Goal: Information Seeking & Learning: Learn about a topic

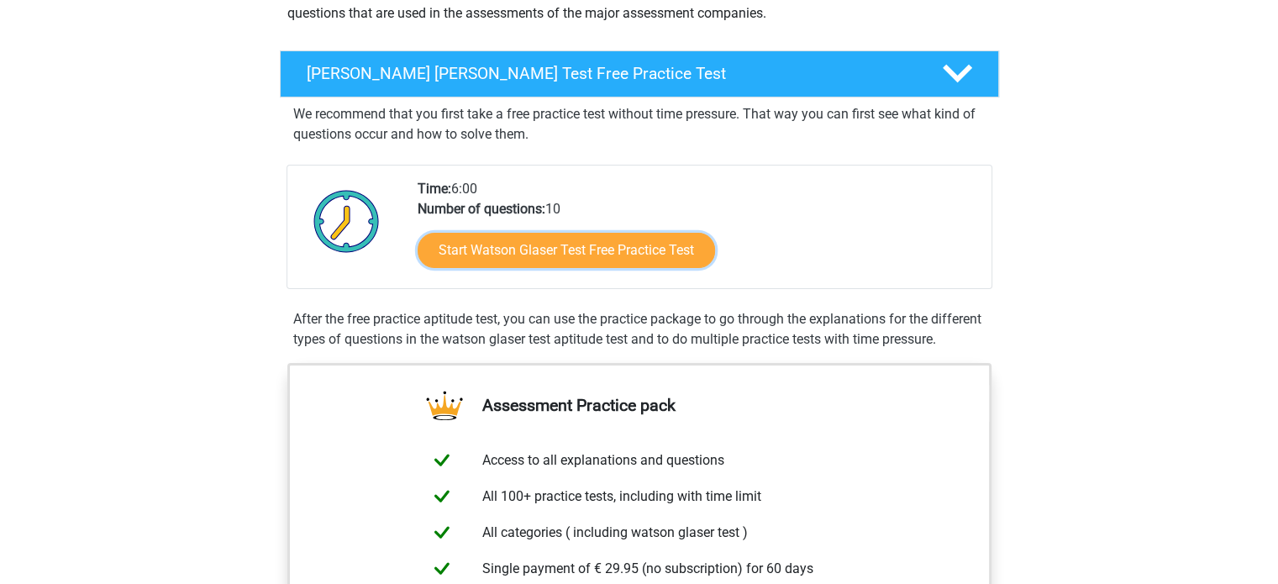
scroll to position [252, 0]
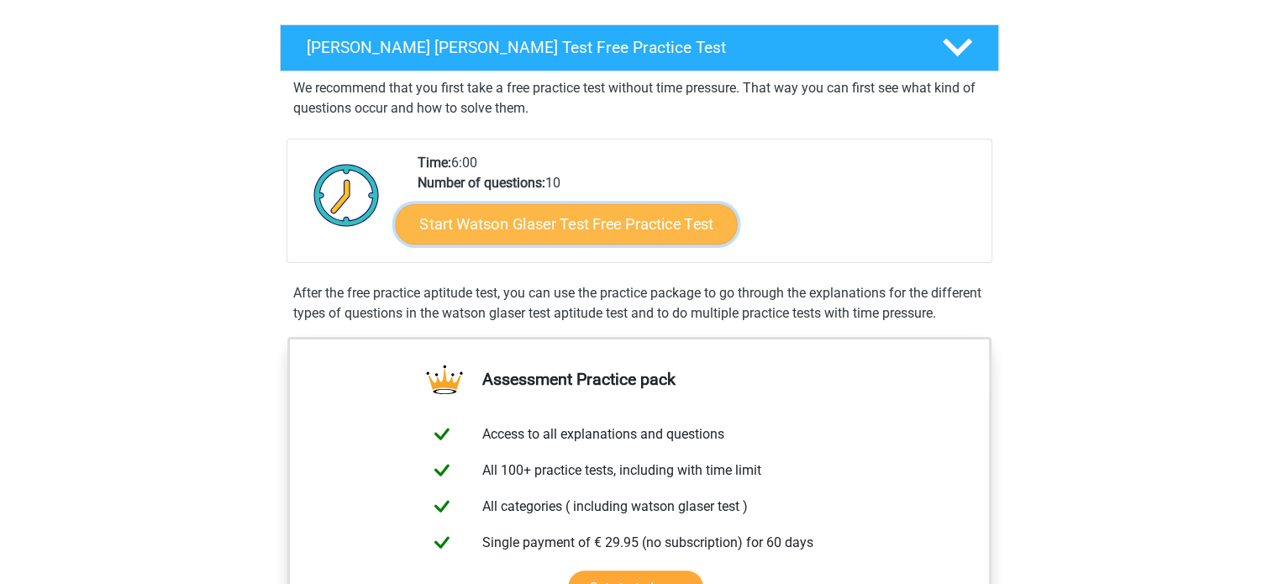
click at [620, 225] on link "Start Watson Glaser Test Free Practice Test" at bounding box center [566, 224] width 342 height 40
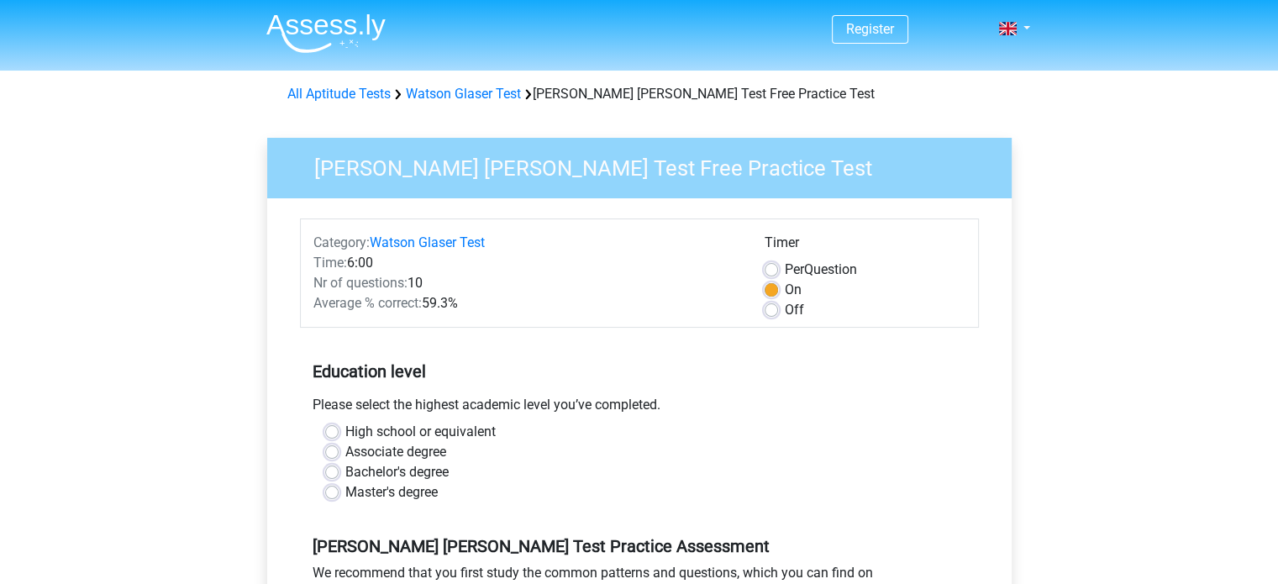
click at [421, 414] on div "Please select the highest academic level you’ve completed." at bounding box center [639, 408] width 679 height 27
click at [420, 435] on label "High school or equivalent" at bounding box center [420, 432] width 150 height 20
click at [339, 435] on input "High school or equivalent" at bounding box center [331, 430] width 13 height 17
radio input "true"
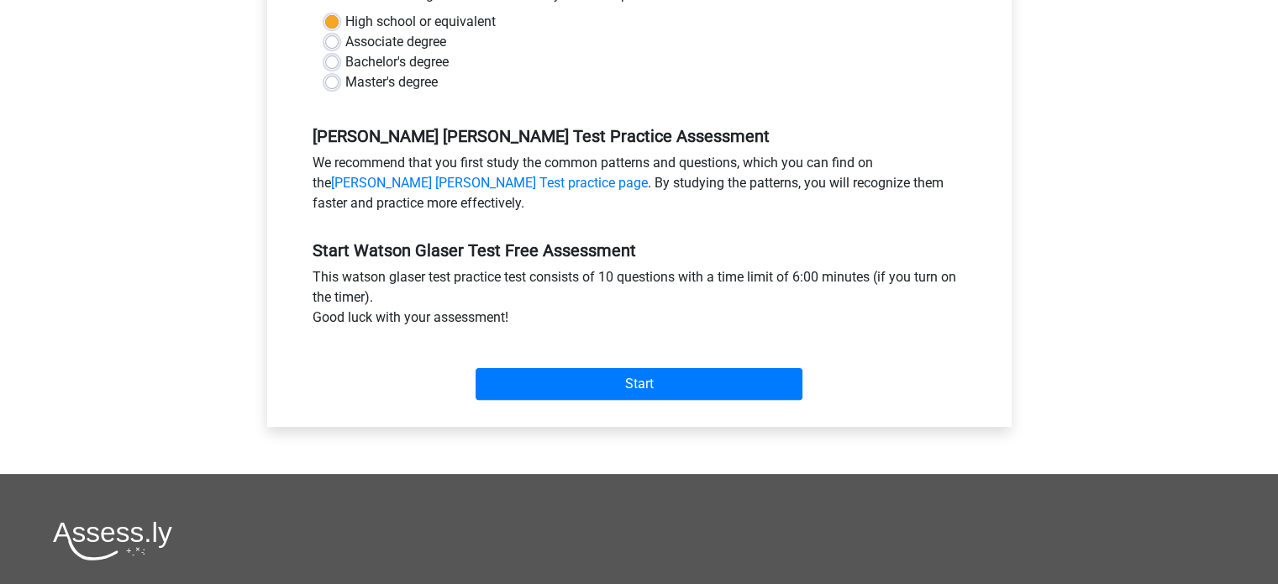
scroll to position [420, 0]
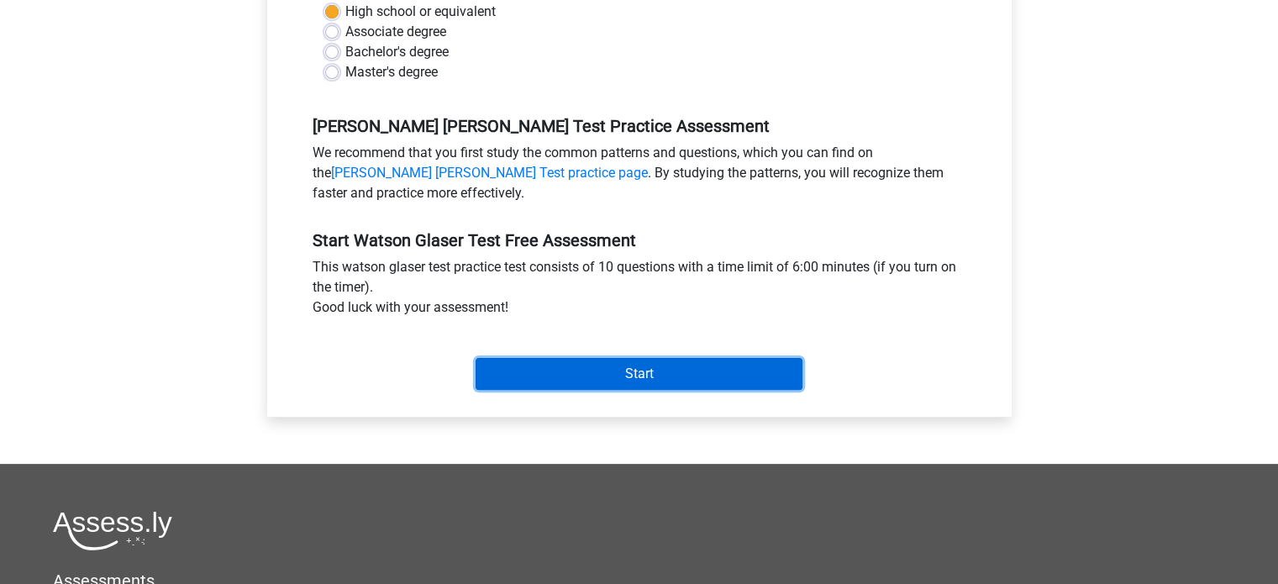
click at [709, 366] on input "Start" at bounding box center [639, 374] width 327 height 32
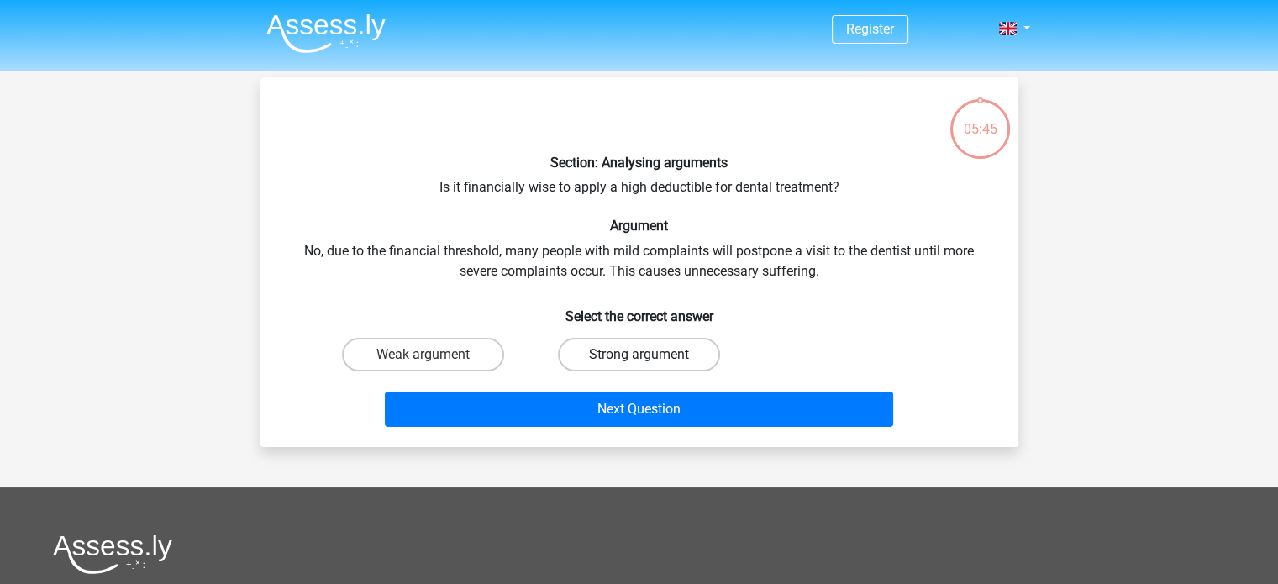
click at [625, 354] on label "Strong argument" at bounding box center [639, 355] width 162 height 34
click at [639, 355] on input "Strong argument" at bounding box center [644, 360] width 11 height 11
radio input "true"
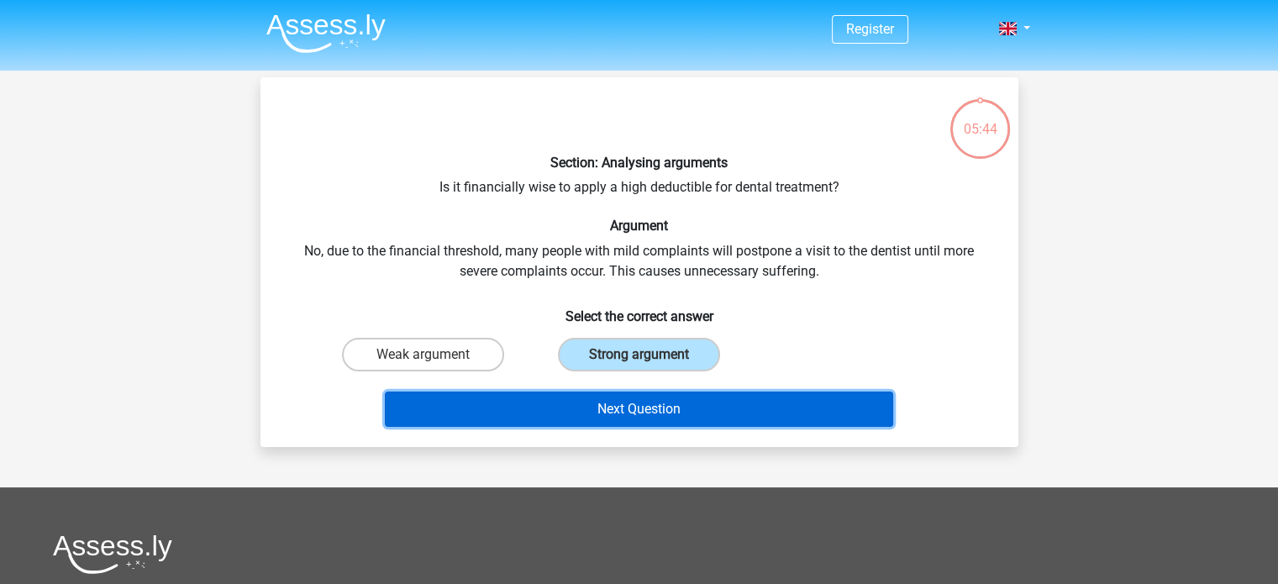
click at [719, 411] on button "Next Question" at bounding box center [639, 409] width 509 height 35
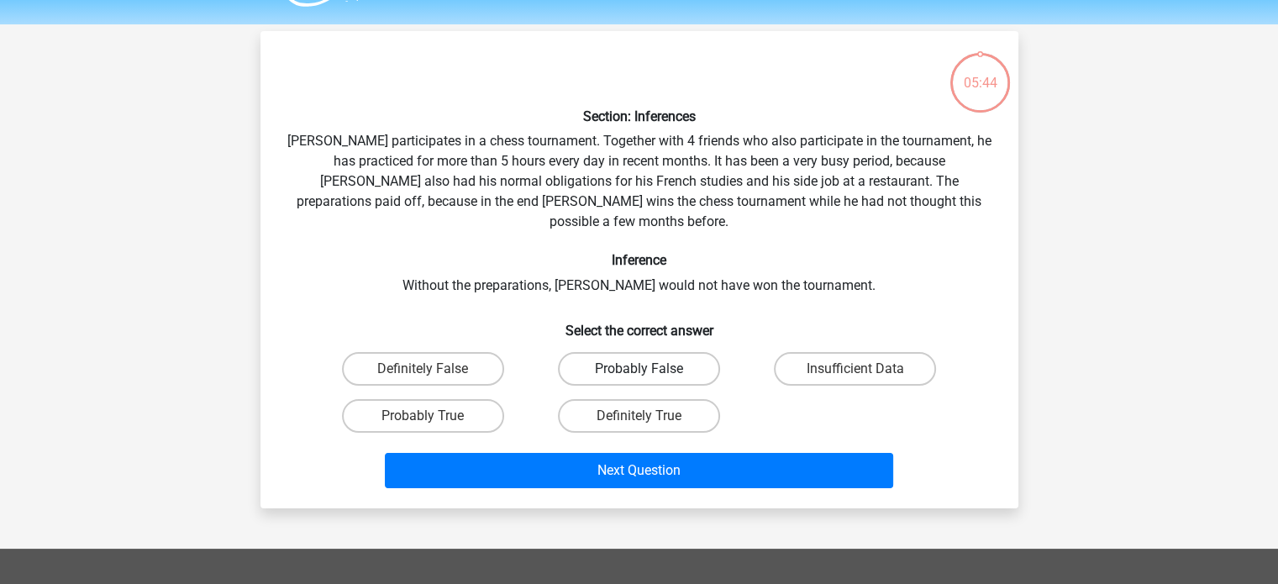
scroll to position [77, 0]
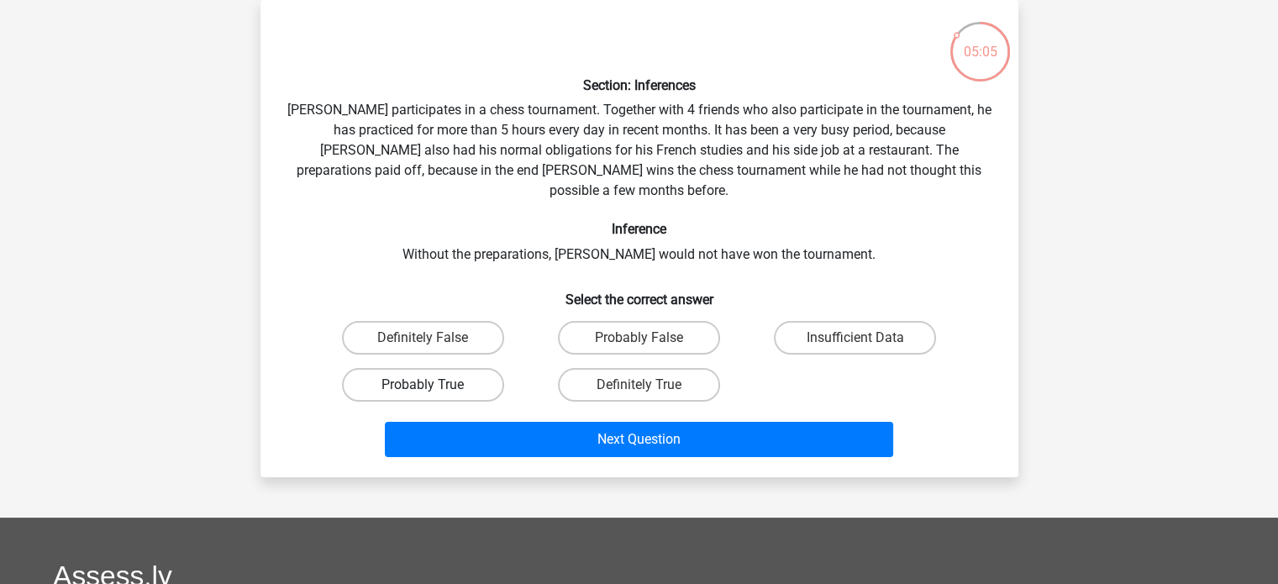
click at [466, 369] on label "Probably True" at bounding box center [423, 385] width 162 height 34
click at [434, 385] on input "Probably True" at bounding box center [428, 390] width 11 height 11
radio input "true"
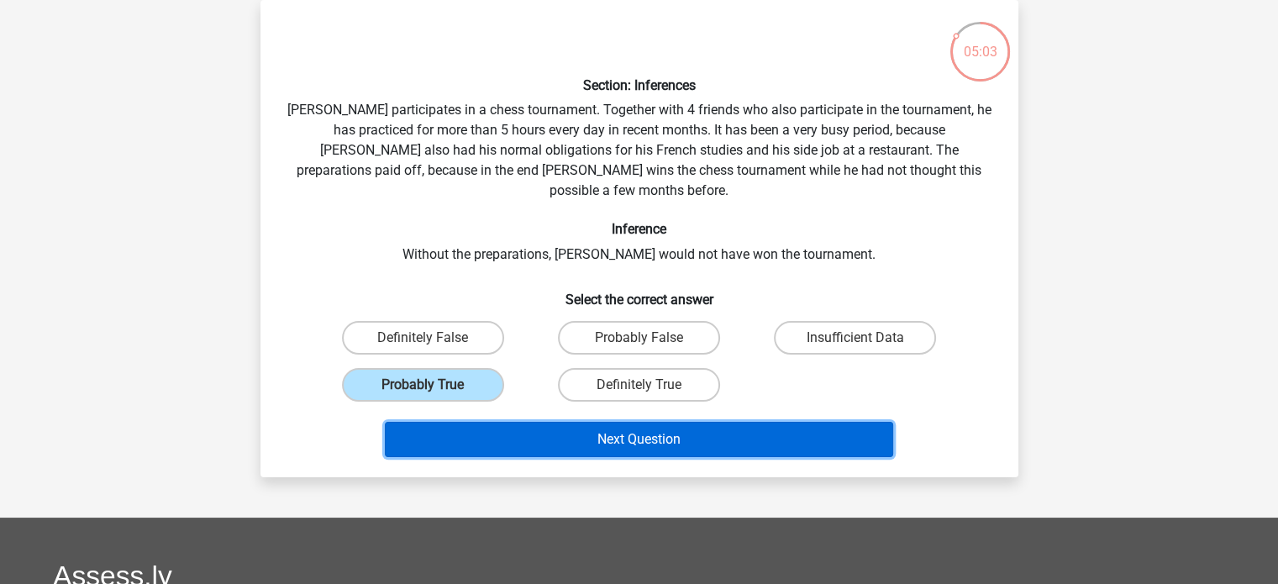
click at [669, 422] on button "Next Question" at bounding box center [639, 439] width 509 height 35
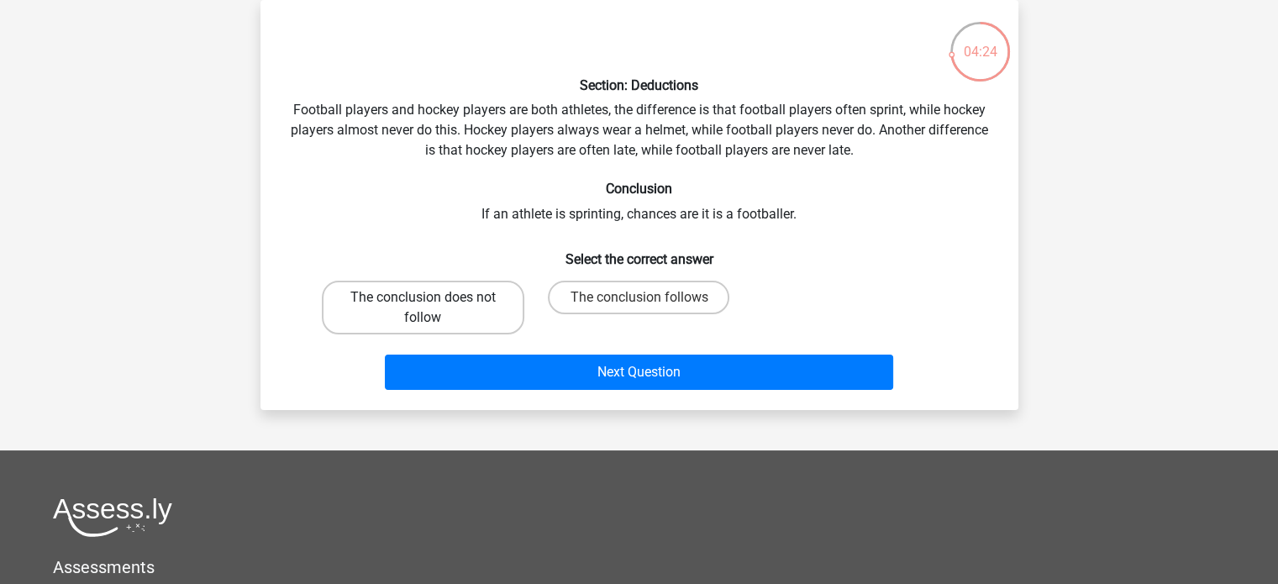
click at [466, 309] on label "The conclusion does not follow" at bounding box center [423, 308] width 203 height 54
click at [434, 308] on input "The conclusion does not follow" at bounding box center [428, 303] width 11 height 11
radio input "true"
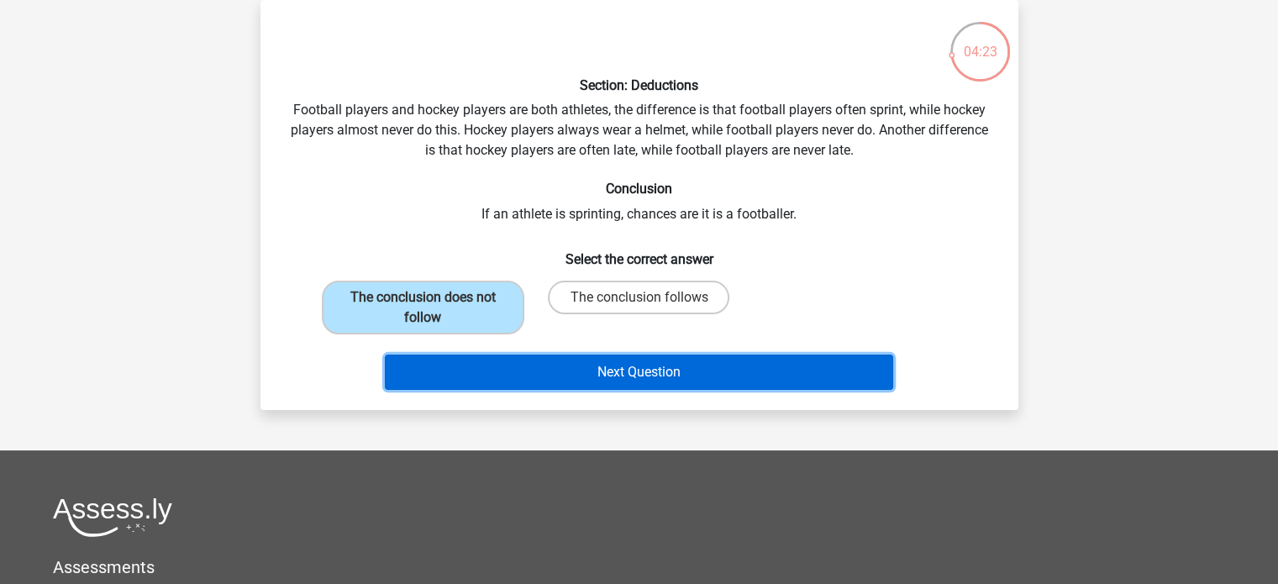
click at [635, 366] on button "Next Question" at bounding box center [639, 372] width 509 height 35
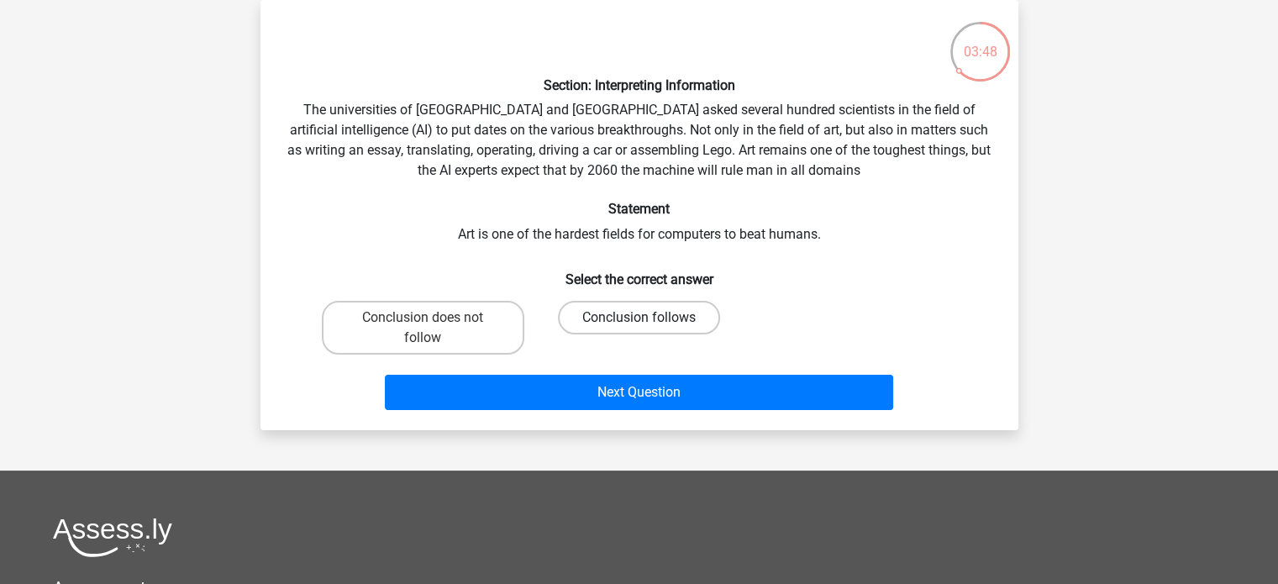
click at [660, 321] on label "Conclusion follows" at bounding box center [639, 318] width 162 height 34
click at [650, 321] on input "Conclusion follows" at bounding box center [644, 323] width 11 height 11
radio input "true"
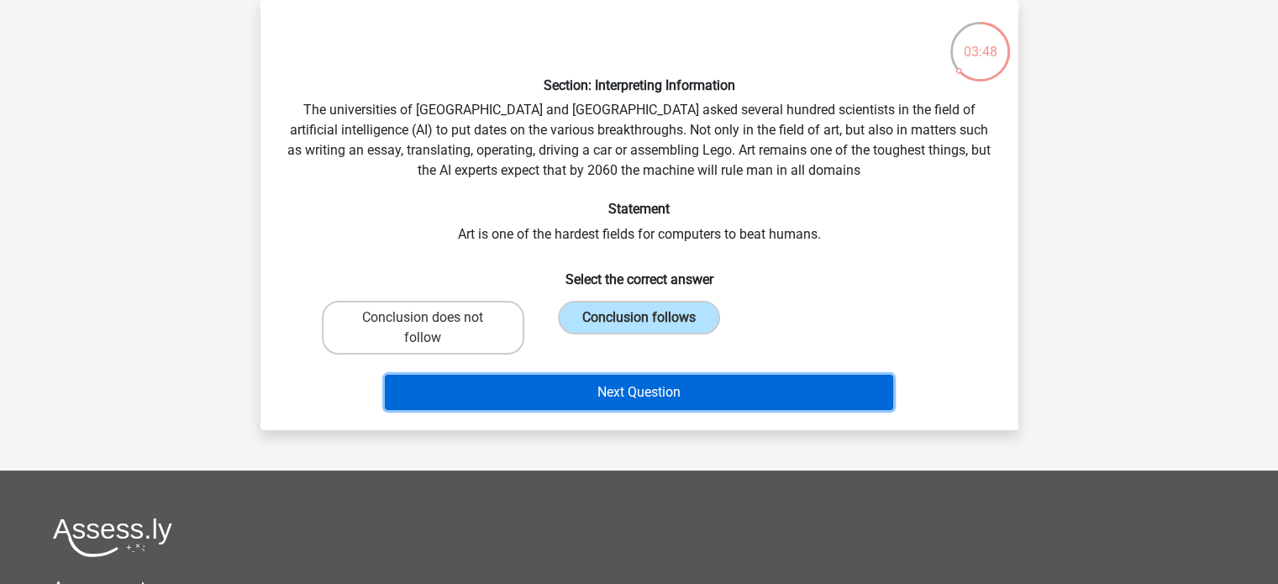
click at [678, 398] on button "Next Question" at bounding box center [639, 392] width 509 height 35
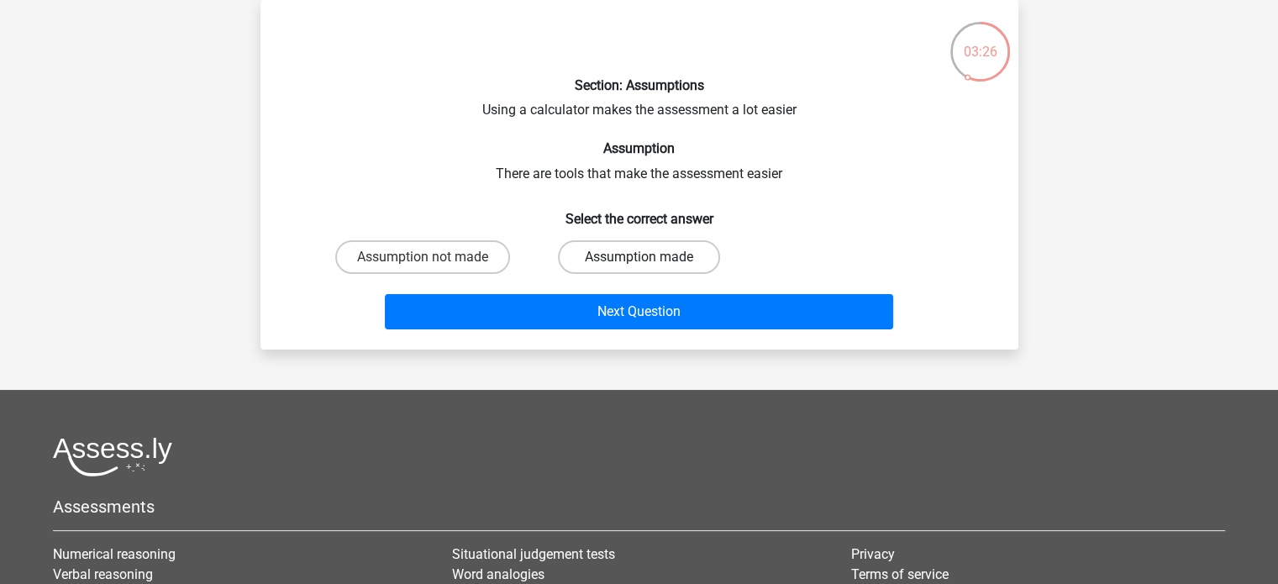
click at [634, 266] on label "Assumption made" at bounding box center [639, 257] width 162 height 34
click at [639, 266] on input "Assumption made" at bounding box center [644, 262] width 11 height 11
radio input "true"
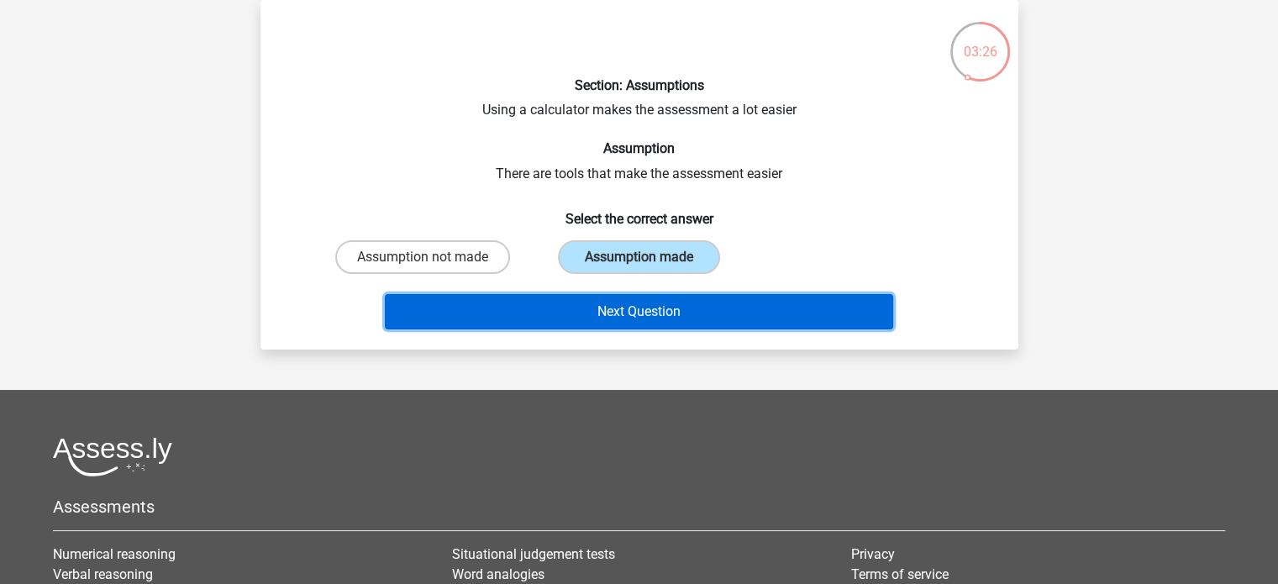
click at [649, 314] on button "Next Question" at bounding box center [639, 311] width 509 height 35
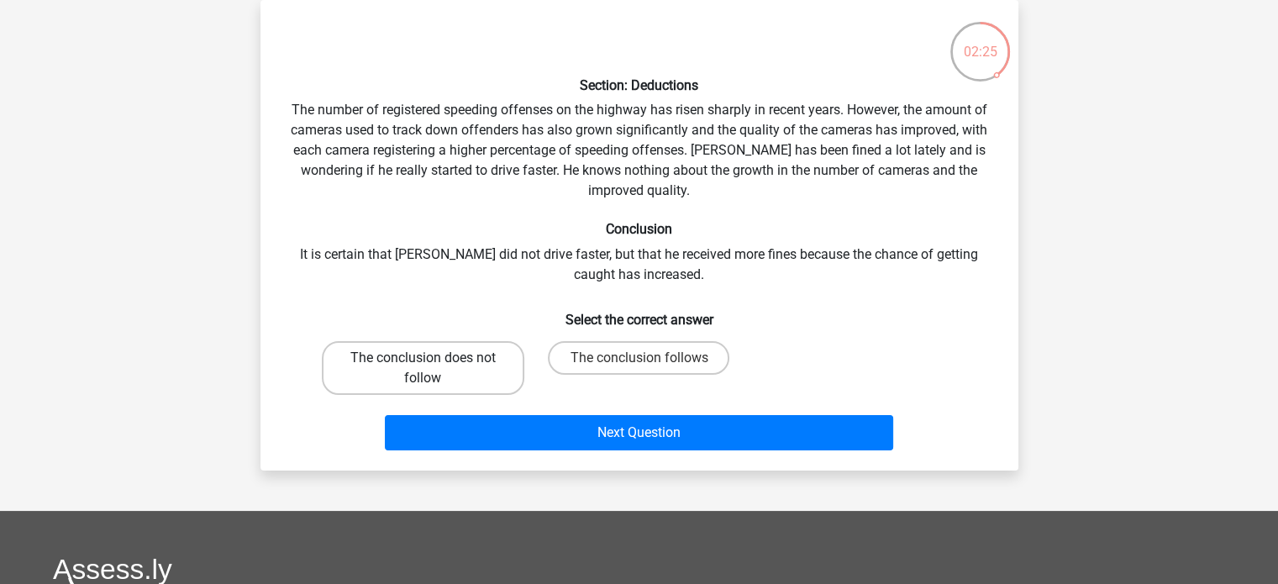
click at [479, 376] on label "The conclusion does not follow" at bounding box center [423, 368] width 203 height 54
click at [434, 369] on input "The conclusion does not follow" at bounding box center [428, 363] width 11 height 11
radio input "true"
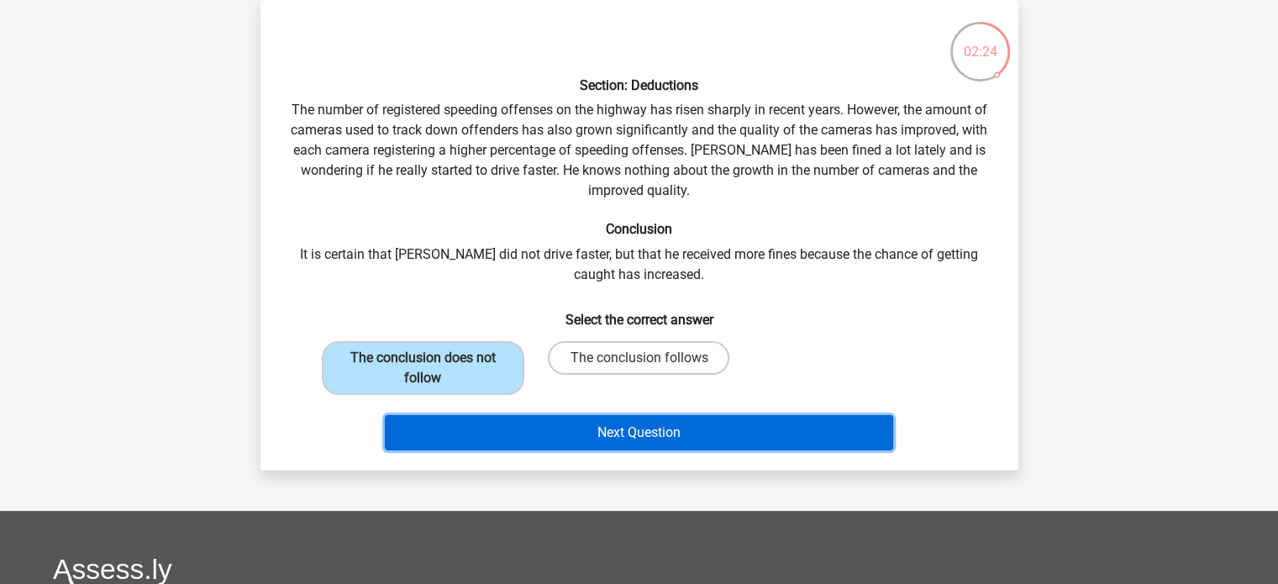
click at [634, 429] on button "Next Question" at bounding box center [639, 432] width 509 height 35
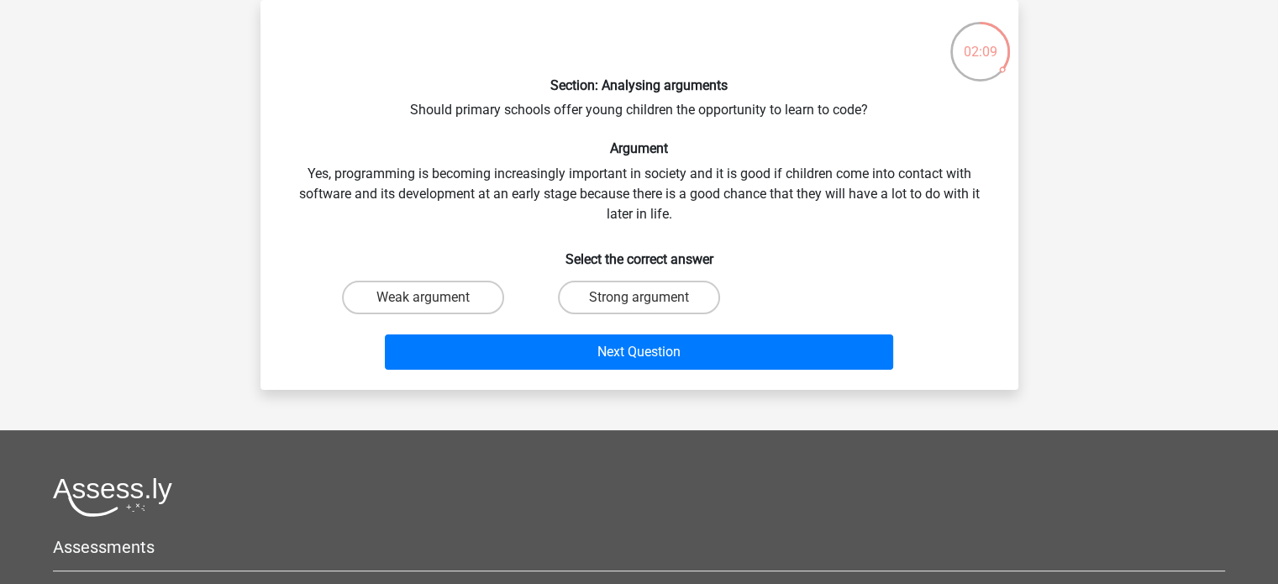
click at [642, 298] on input "Strong argument" at bounding box center [644, 303] width 11 height 11
radio input "true"
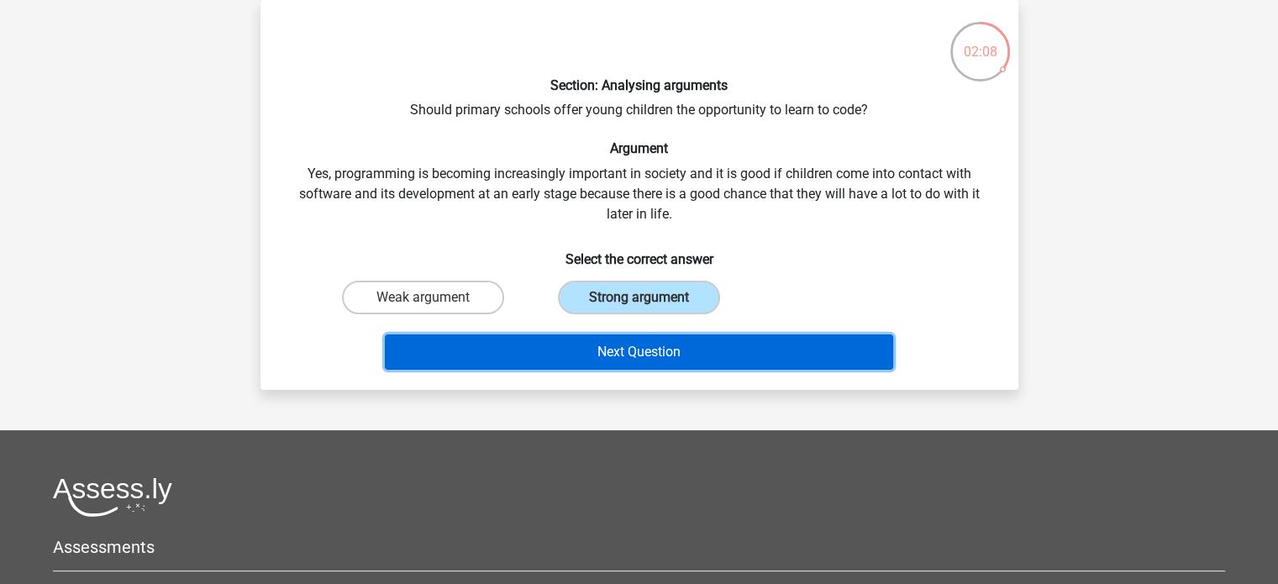
click at [641, 354] on button "Next Question" at bounding box center [639, 352] width 509 height 35
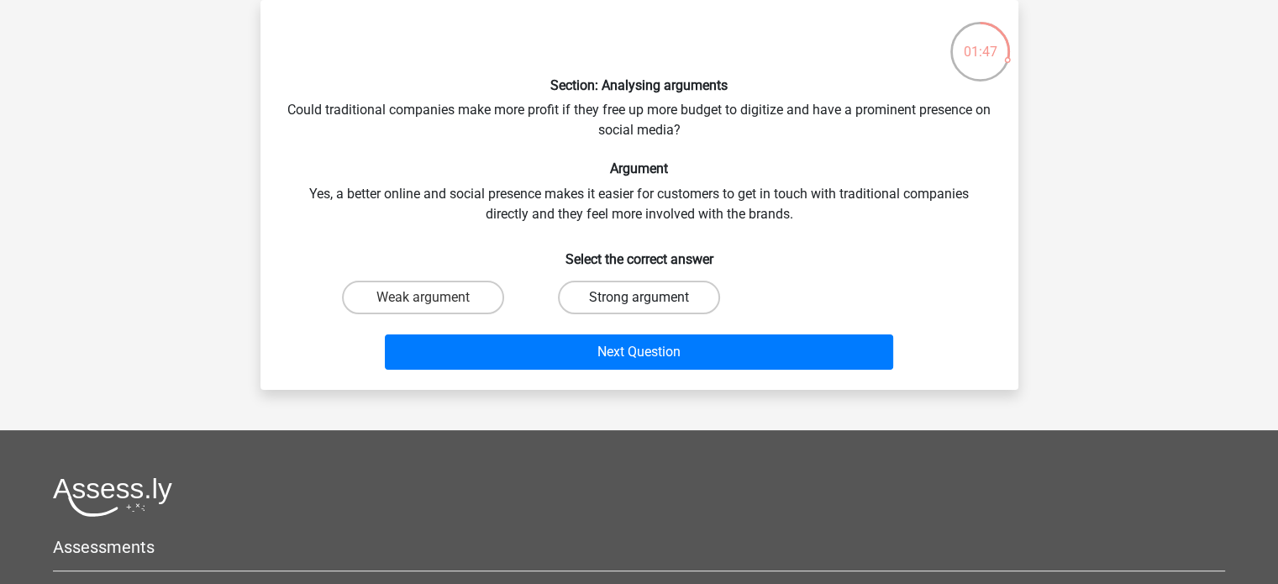
click at [608, 299] on label "Strong argument" at bounding box center [639, 298] width 162 height 34
click at [639, 299] on input "Strong argument" at bounding box center [644, 303] width 11 height 11
radio input "true"
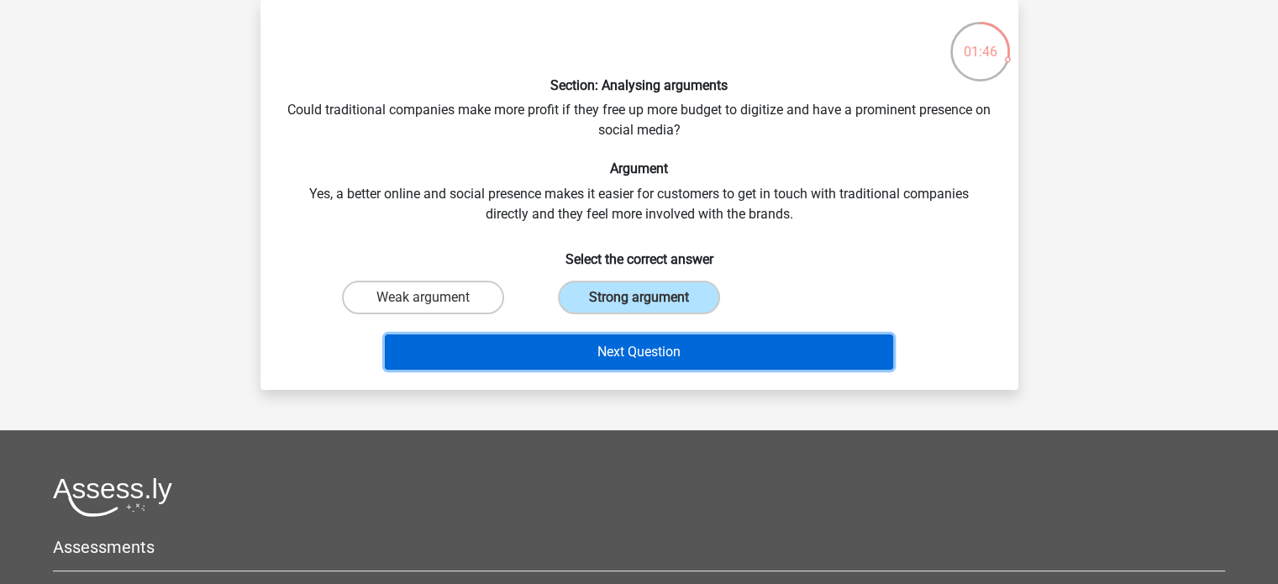
click at [683, 346] on button "Next Question" at bounding box center [639, 352] width 509 height 35
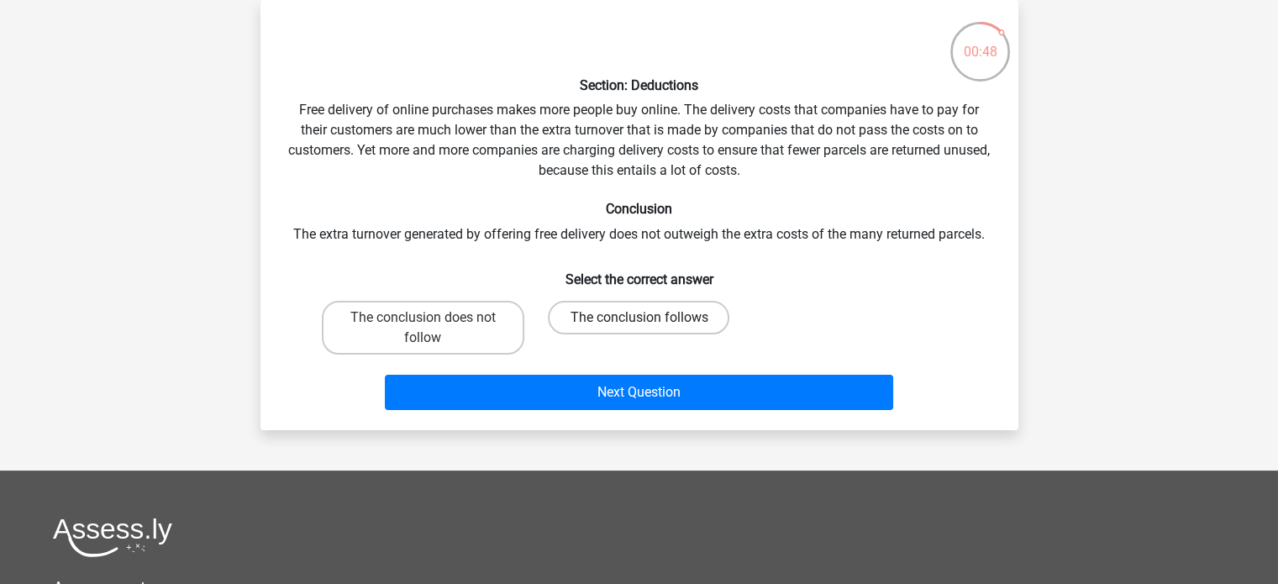
click at [572, 322] on label "The conclusion follows" at bounding box center [639, 318] width 182 height 34
click at [639, 322] on input "The conclusion follows" at bounding box center [644, 323] width 11 height 11
radio input "true"
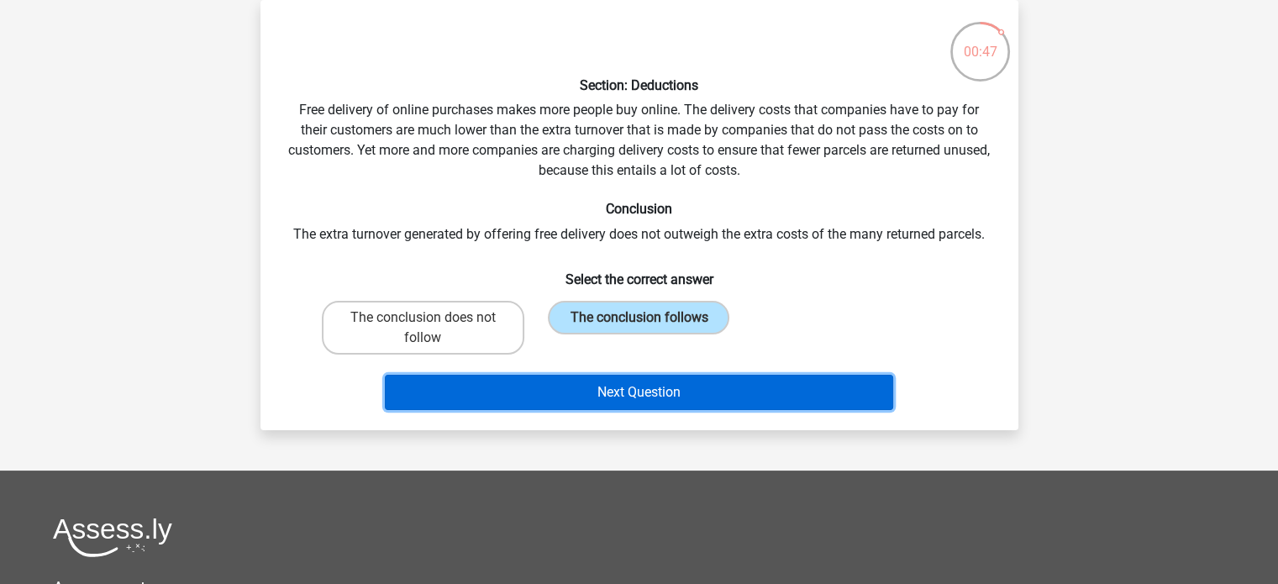
click at [596, 393] on button "Next Question" at bounding box center [639, 392] width 509 height 35
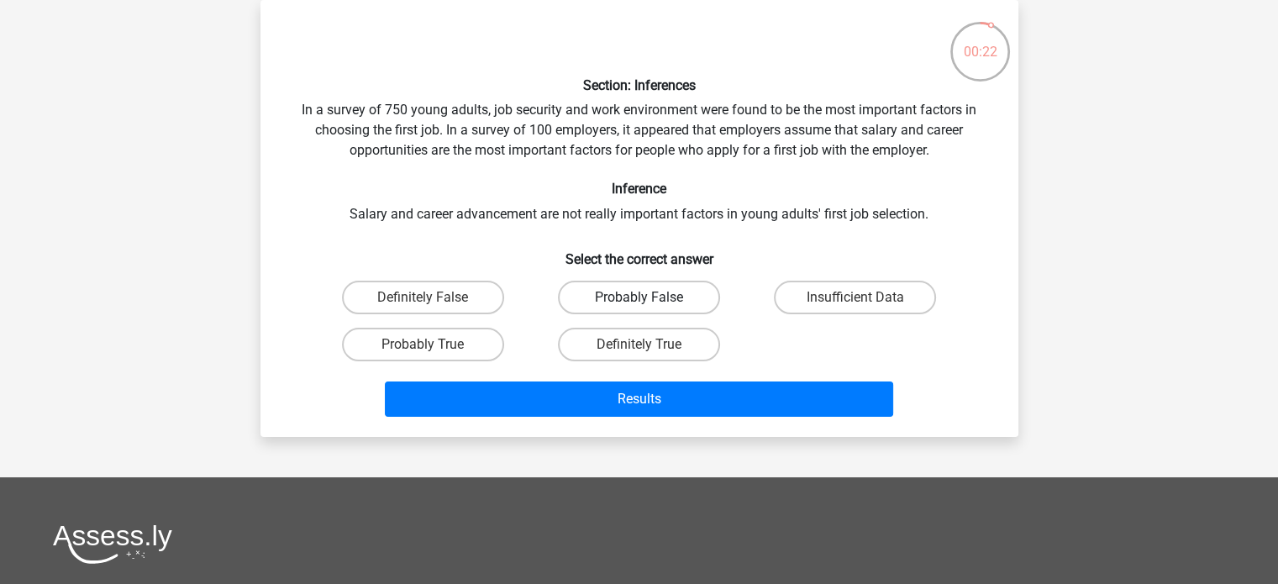
click at [619, 296] on label "Probably False" at bounding box center [639, 298] width 162 height 34
click at [639, 298] on input "Probably False" at bounding box center [644, 303] width 11 height 11
radio input "true"
click at [419, 294] on label "Definitely False" at bounding box center [423, 298] width 162 height 34
click at [423, 298] on input "Definitely False" at bounding box center [428, 303] width 11 height 11
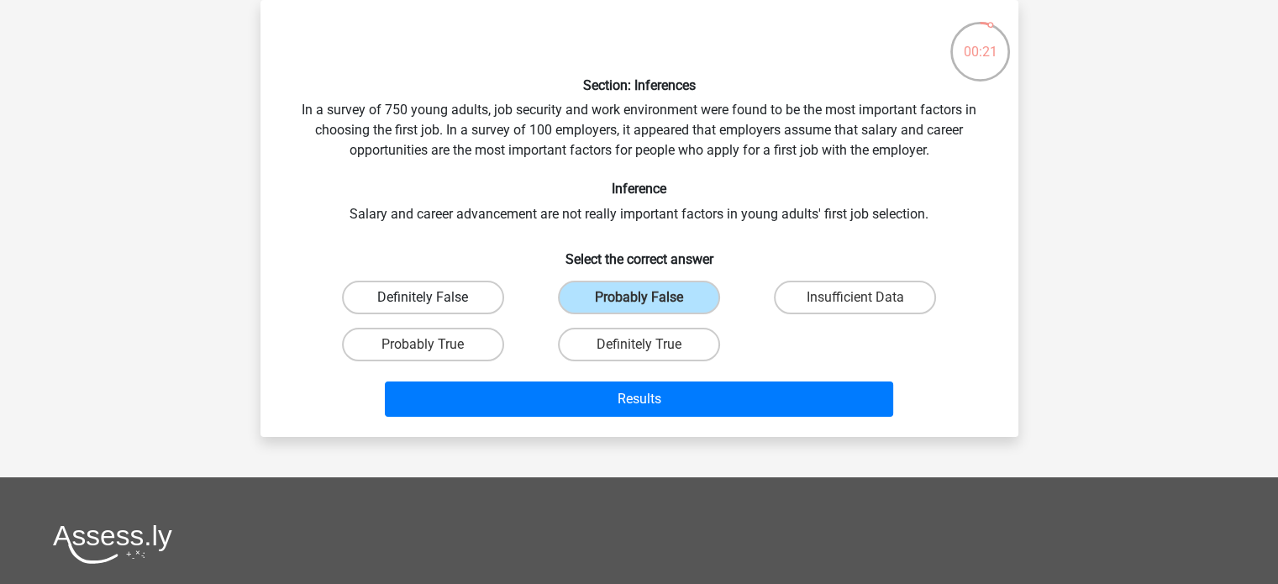
radio input "true"
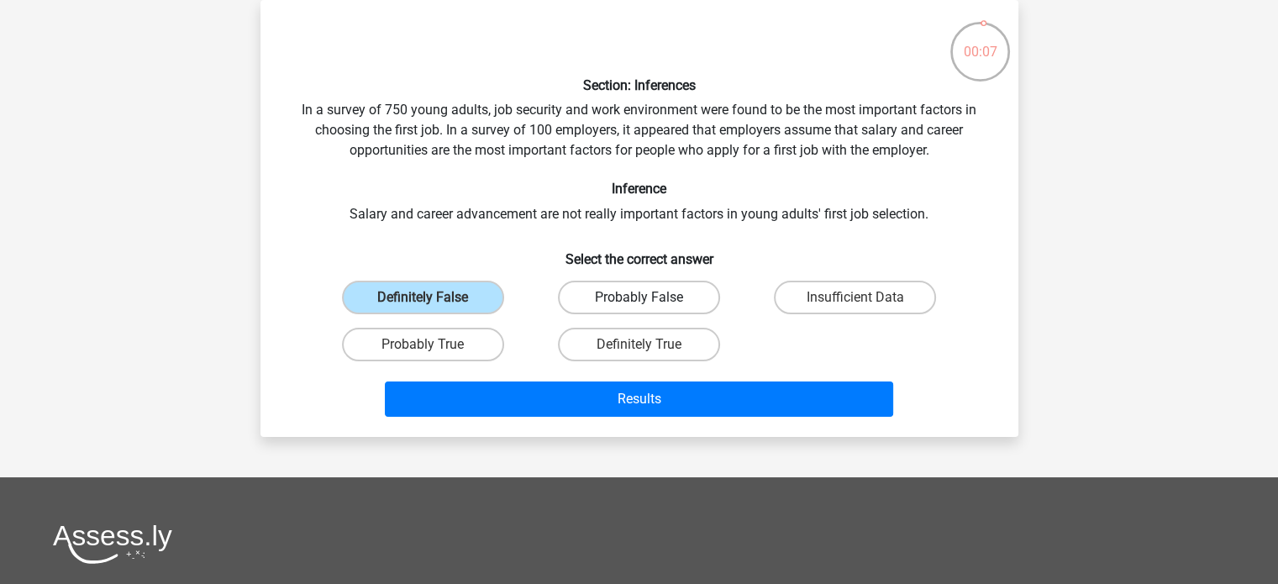
click at [671, 305] on label "Probably False" at bounding box center [639, 298] width 162 height 34
click at [650, 305] on input "Probably False" at bounding box center [644, 303] width 11 height 11
radio input "true"
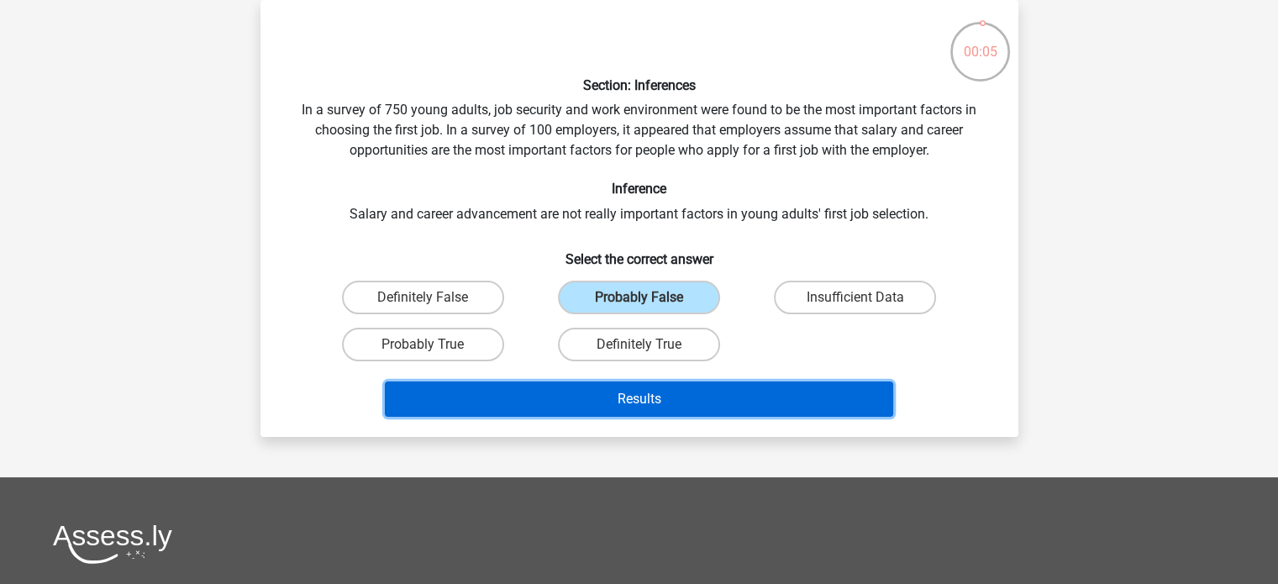
click at [652, 407] on button "Results" at bounding box center [639, 399] width 509 height 35
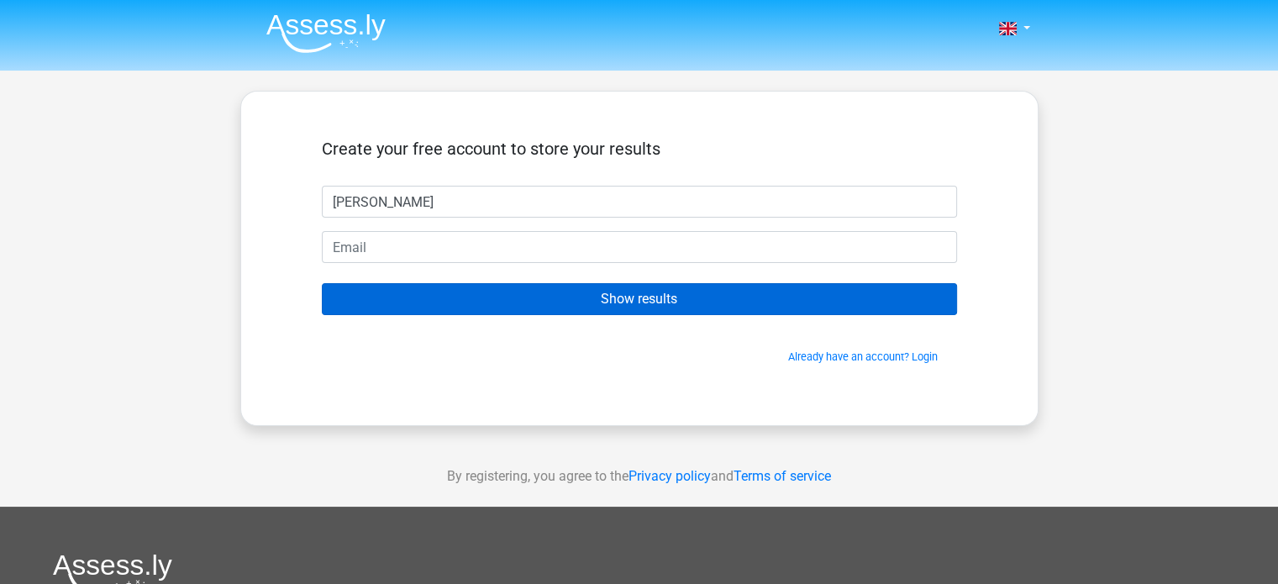
type input "[PERSON_NAME]"
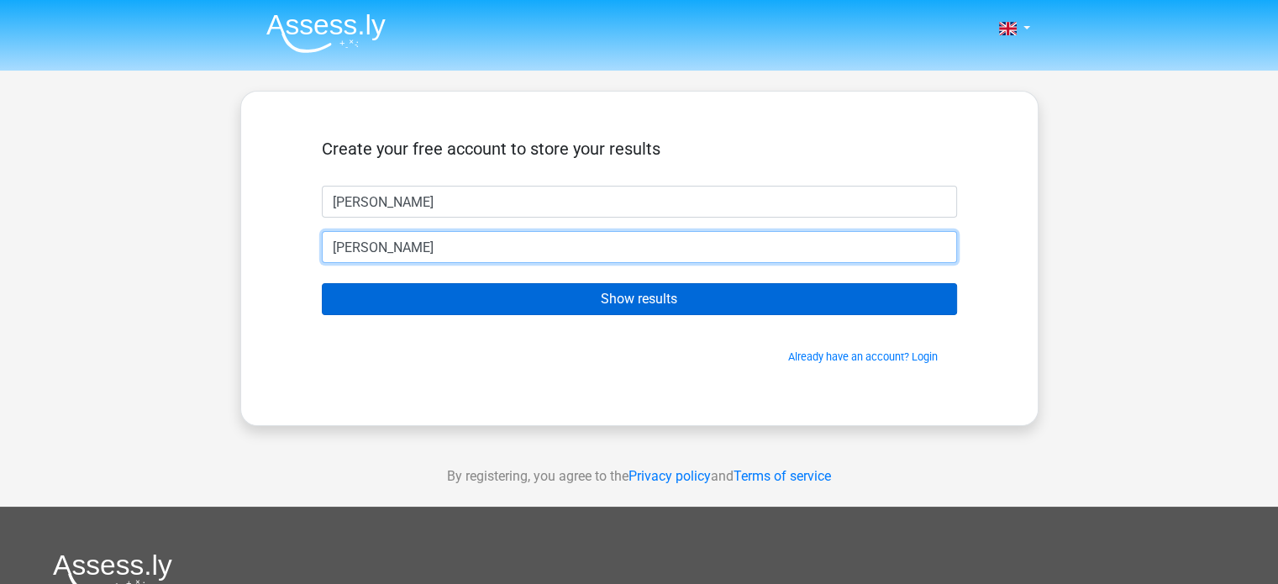
type input "[EMAIL_ADDRESS][DOMAIN_NAME]"
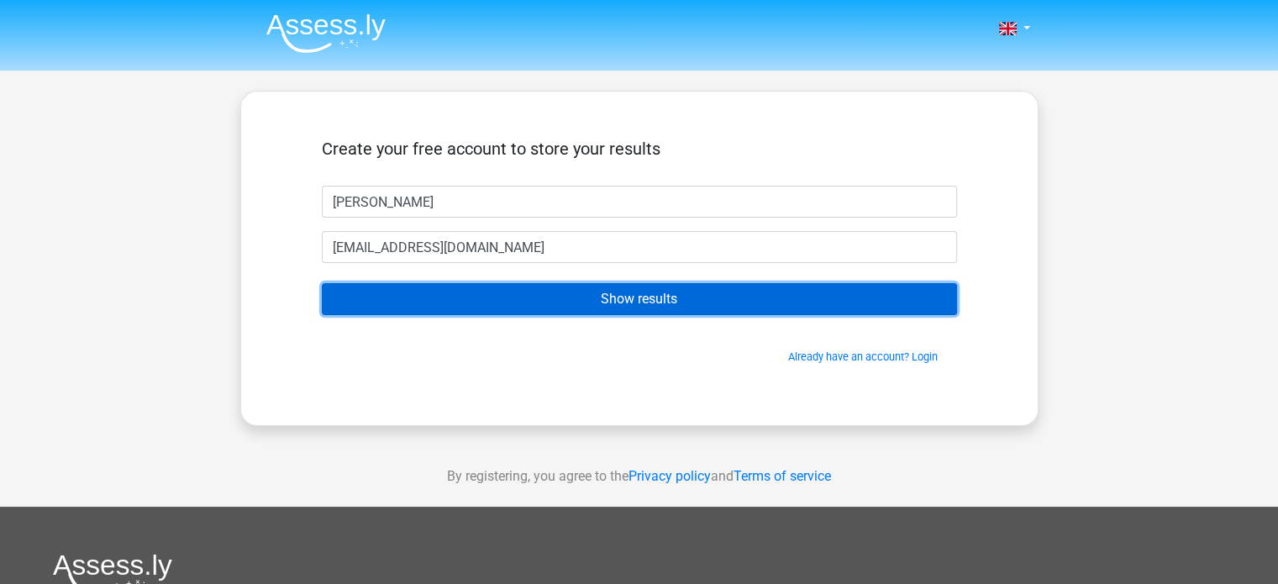
click at [578, 301] on input "Show results" at bounding box center [639, 299] width 635 height 32
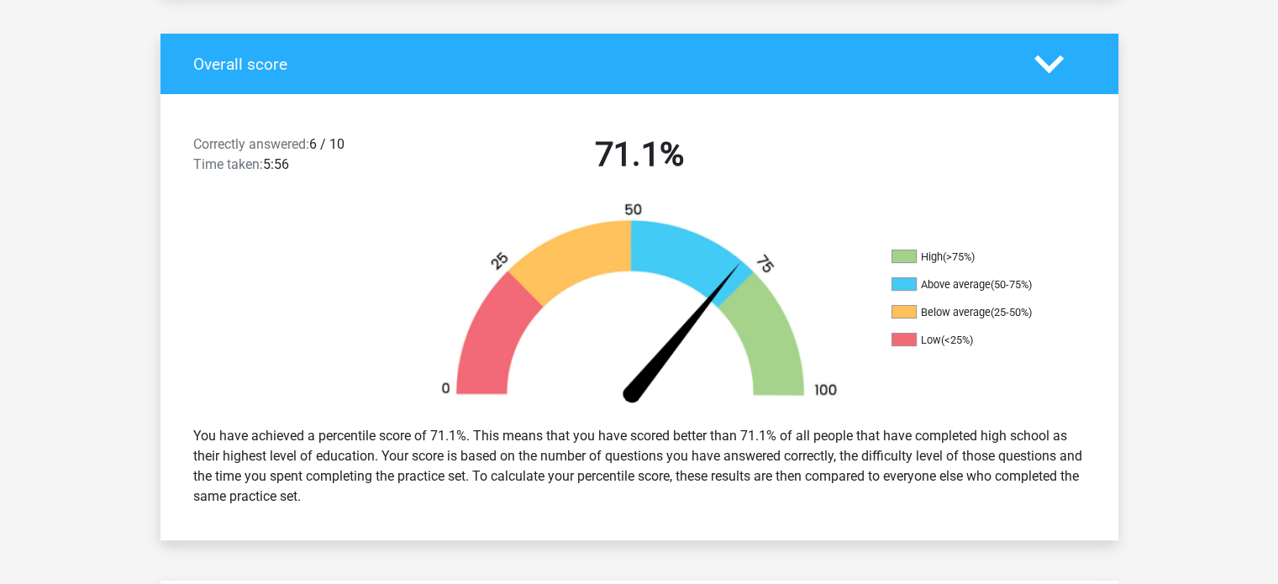
scroll to position [336, 0]
